Goal: Information Seeking & Learning: Learn about a topic

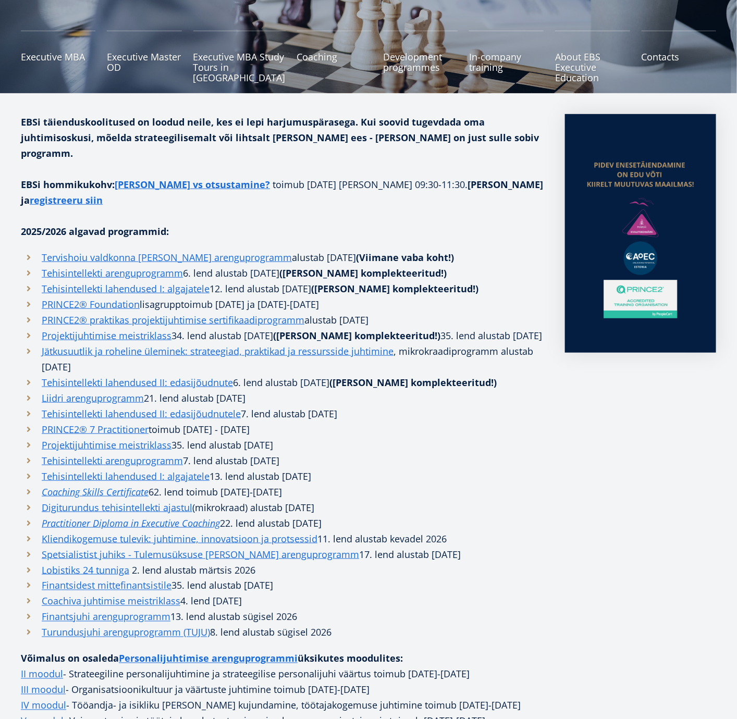
scroll to position [343, 0]
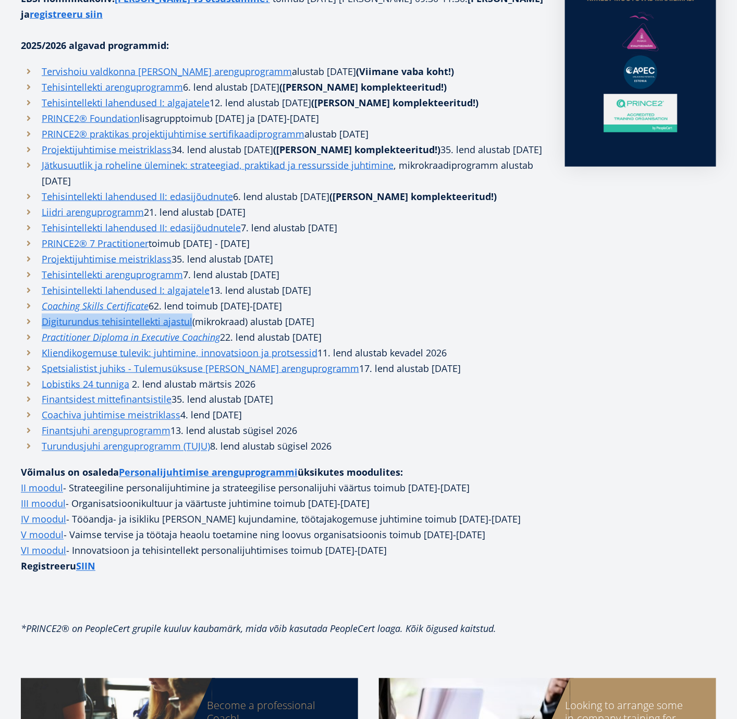
drag, startPoint x: 191, startPoint y: 304, endPoint x: 33, endPoint y: 305, distance: 158.5
click at [33, 314] on li "Digiturundus tehisintellekti ajastul (mikrokraad) alustab [DATE]" at bounding box center [282, 322] width 523 height 16
copy link "Digiturundus tehisintellekti ajastul"
drag, startPoint x: 219, startPoint y: 322, endPoint x: 43, endPoint y: 322, distance: 176.7
click at [43, 329] on li "Practitioner Diploma in Executive Coaching 22 . lend alustab [DATE]" at bounding box center [282, 337] width 523 height 16
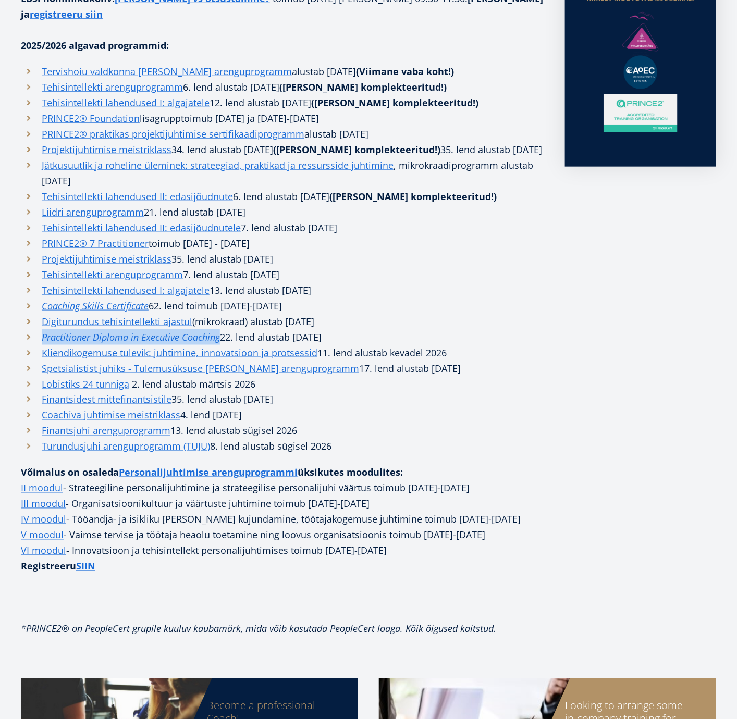
copy em "Practitioner Diploma in Executive Coaching"
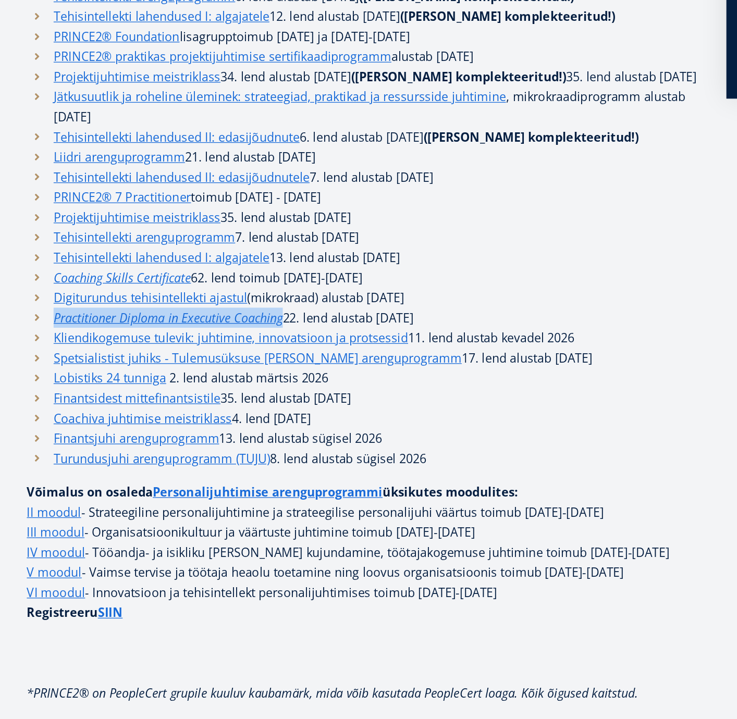
copy em "Practitioner Diploma in Executive Coaching"
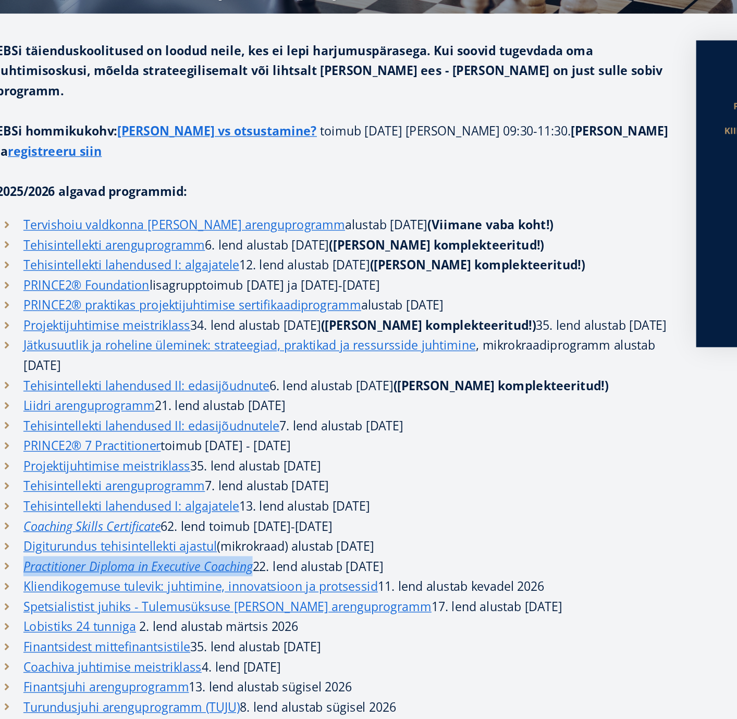
scroll to position [230, 0]
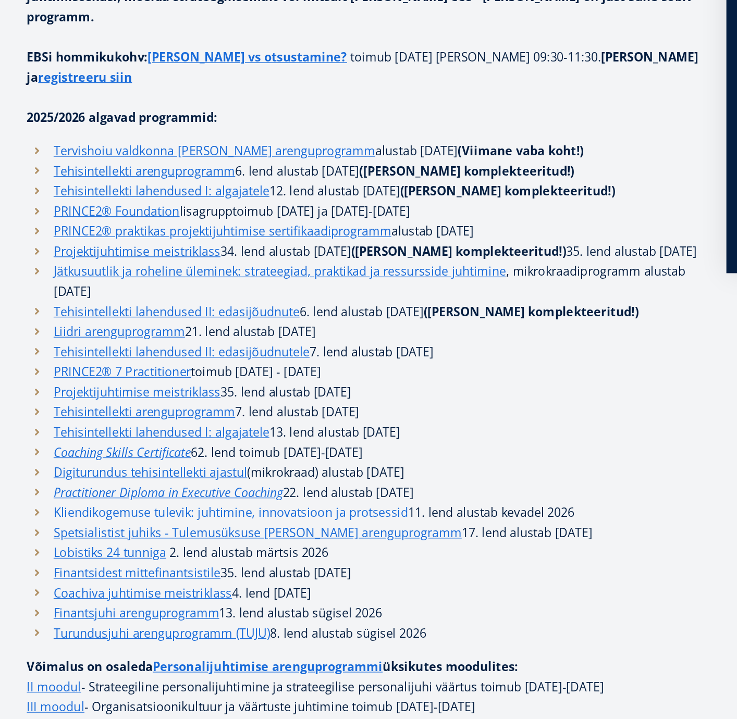
drag, startPoint x: 315, startPoint y: 449, endPoint x: 42, endPoint y: 443, distance: 272.7
click at [42, 458] on li "Kliendikogemuse tulevik: juhtimine, innovatsioon ja protsessid 11. lend alustab…" at bounding box center [282, 466] width 523 height 16
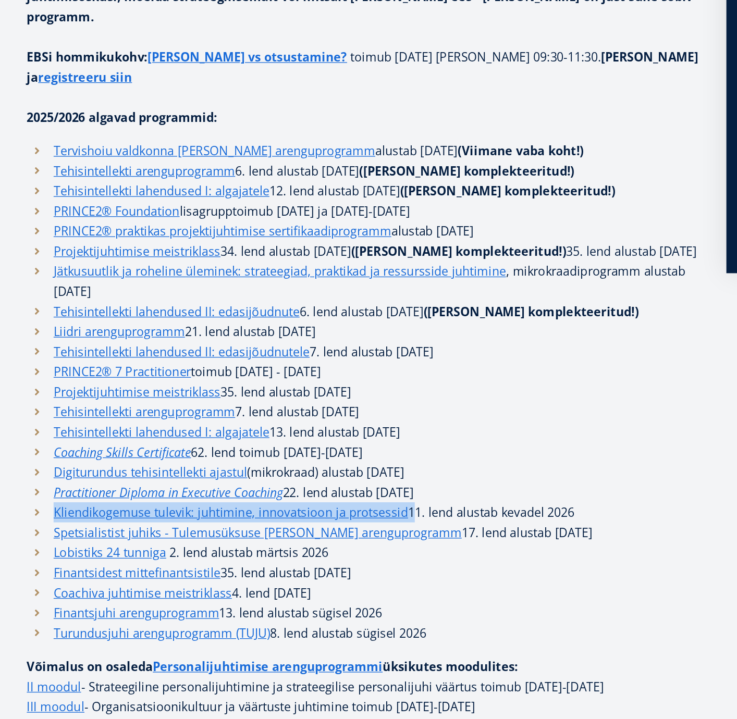
drag, startPoint x: 319, startPoint y: 449, endPoint x: 38, endPoint y: 449, distance: 281.0
click at [38, 458] on li "Kliendikogemuse tulevik: juhtimine, innovatsioon ja protsessid 11. lend alustab…" at bounding box center [282, 466] width 523 height 16
copy li "Kliendikogemuse tulevik: juhtimine, innovatsioon ja protsessid"
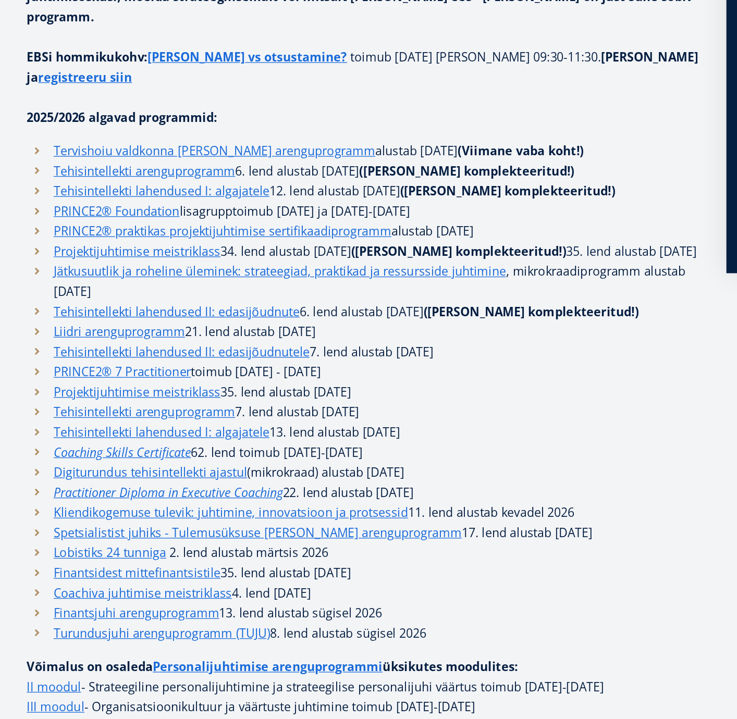
click at [349, 490] on li "Lobistiks 24 tunniga 2. lend alustab märtsis 2026" at bounding box center [282, 498] width 523 height 16
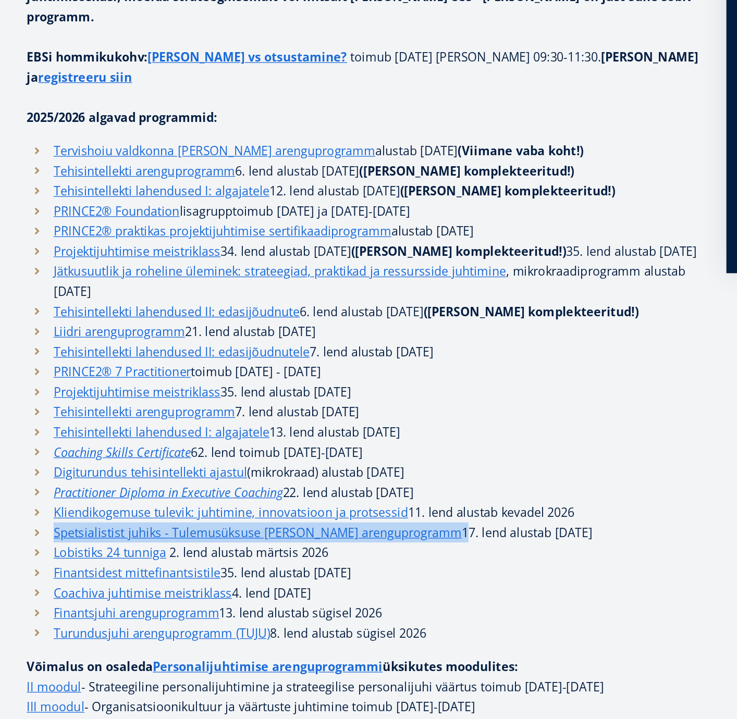
drag, startPoint x: 302, startPoint y: 464, endPoint x: 39, endPoint y: 460, distance: 262.8
click at [39, 474] on li "Spetsialistist juhiks - Tulemusüksuse [PERSON_NAME] arenguprogramm 17. lend alu…" at bounding box center [282, 482] width 523 height 16
copy li "Spetsialistist juhiks - Tulemusüksuse [PERSON_NAME] arenguprogramm"
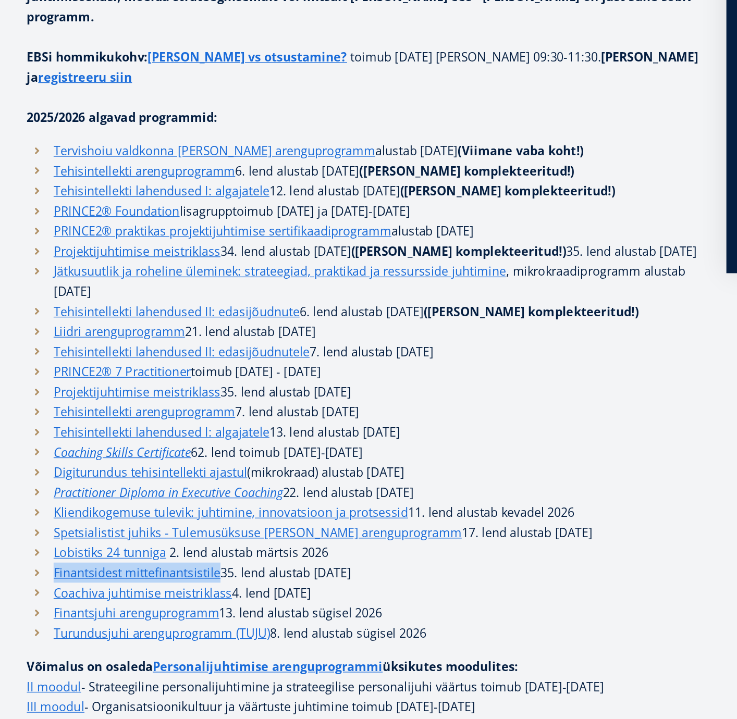
drag, startPoint x: 170, startPoint y: 496, endPoint x: 41, endPoint y: 492, distance: 129.9
click at [41, 505] on li "Finantsidest mittefinantsistile 35. lend alustab [DATE]" at bounding box center [282, 513] width 523 height 16
copy link "Finantsidest mittefinantsistile"
